Goal: Complete application form: Complete application form

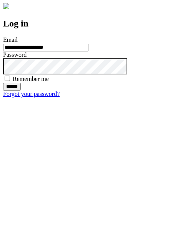
type input "**********"
click at [21, 91] on input "******" at bounding box center [12, 87] width 18 height 8
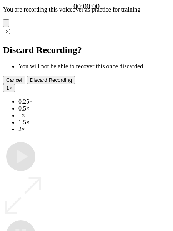
type input "**********"
